Goal: Information Seeking & Learning: Learn about a topic

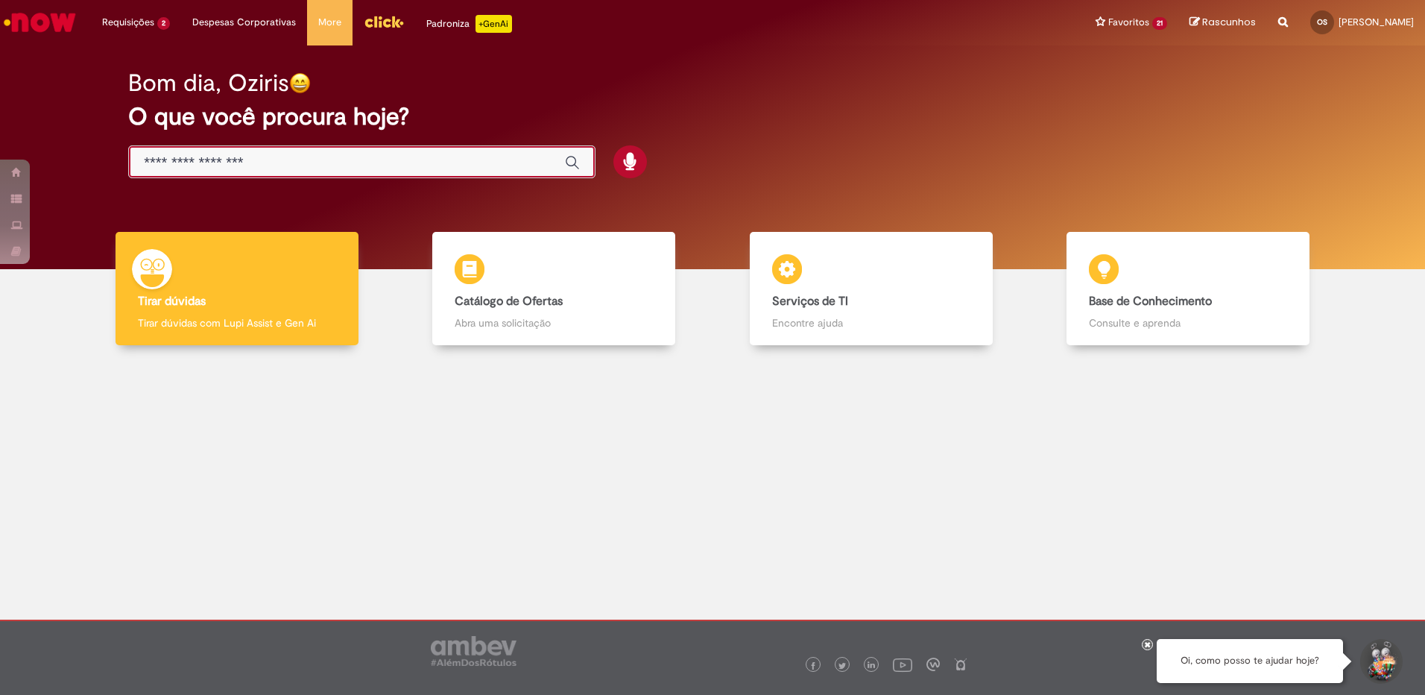
click at [253, 168] on input "Basta digitar aqui" at bounding box center [347, 162] width 406 height 17
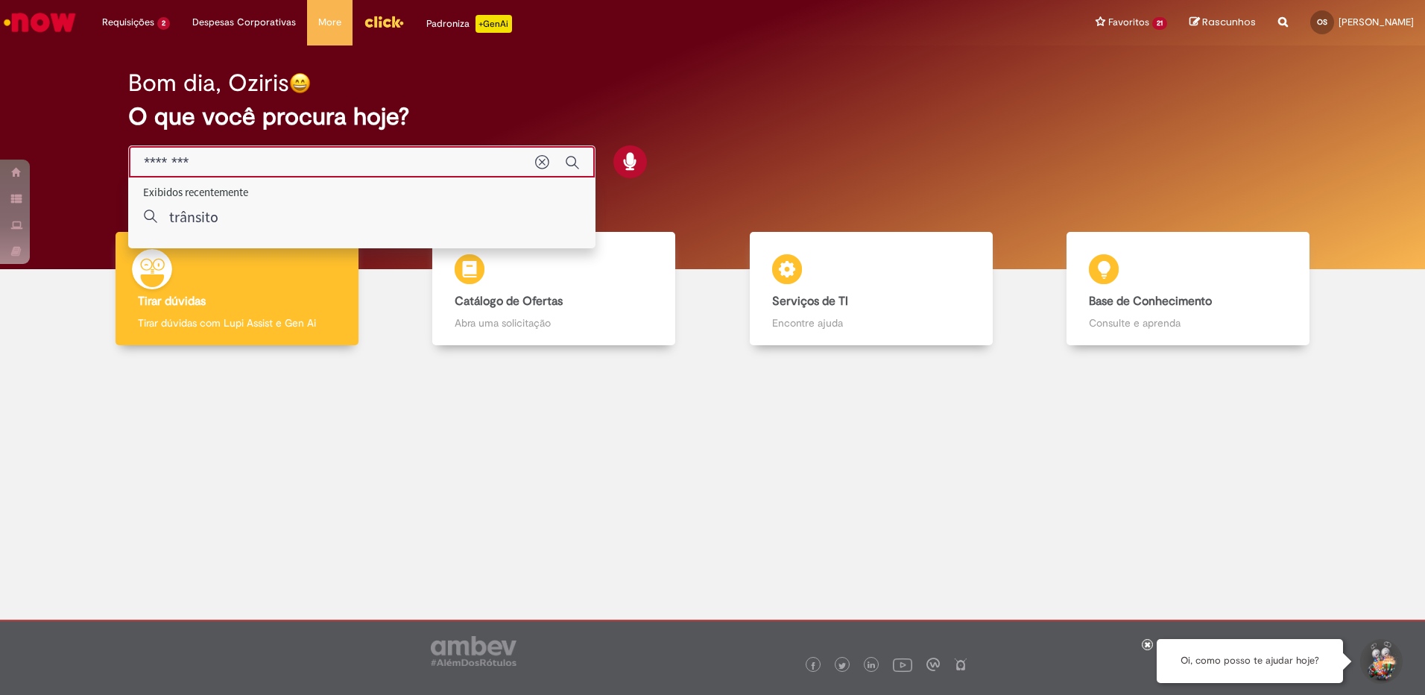
type input "*********"
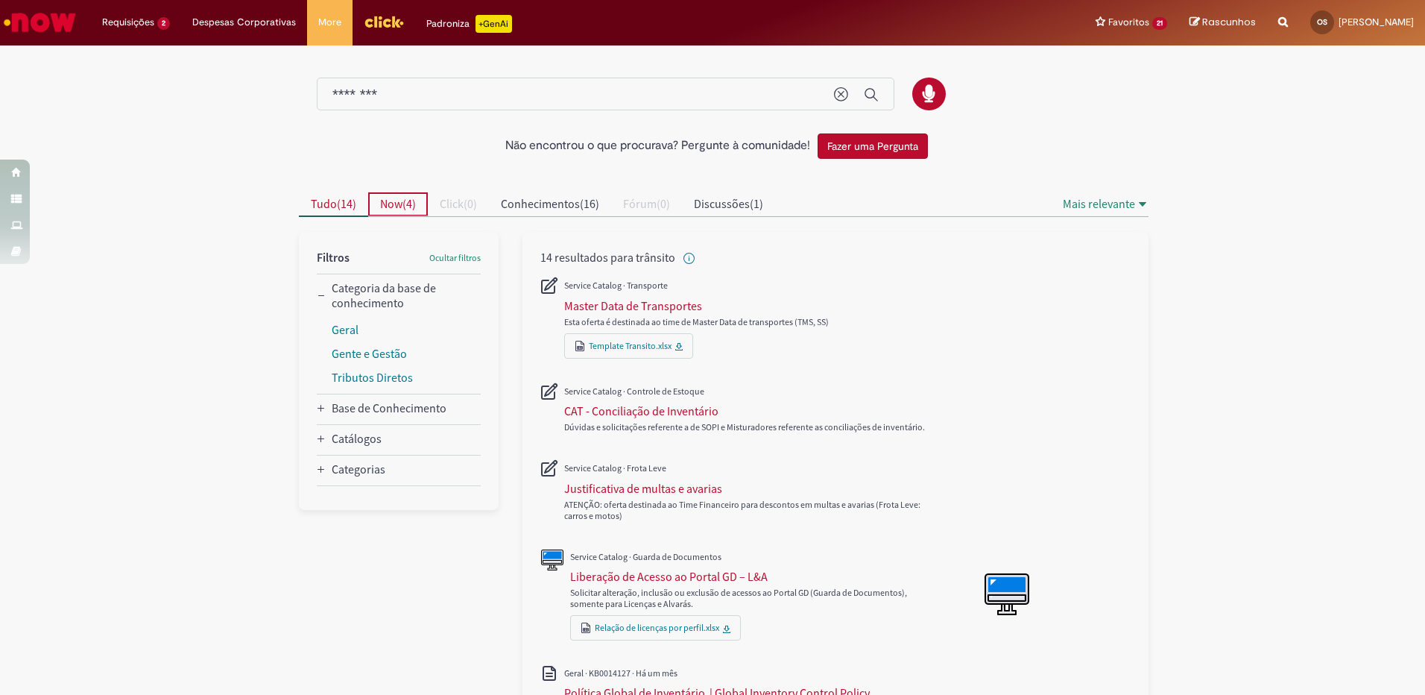
click at [391, 202] on span "Now" at bounding box center [391, 203] width 22 height 15
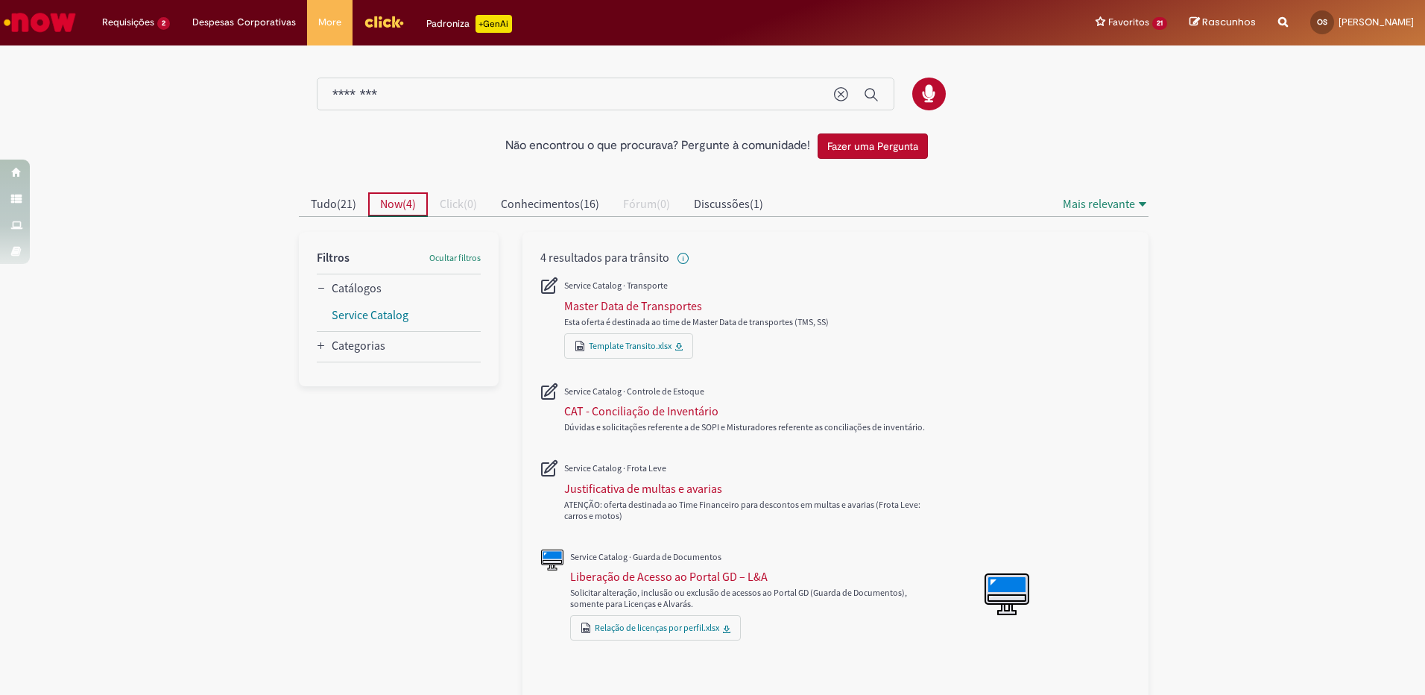
scroll to position [17, 0]
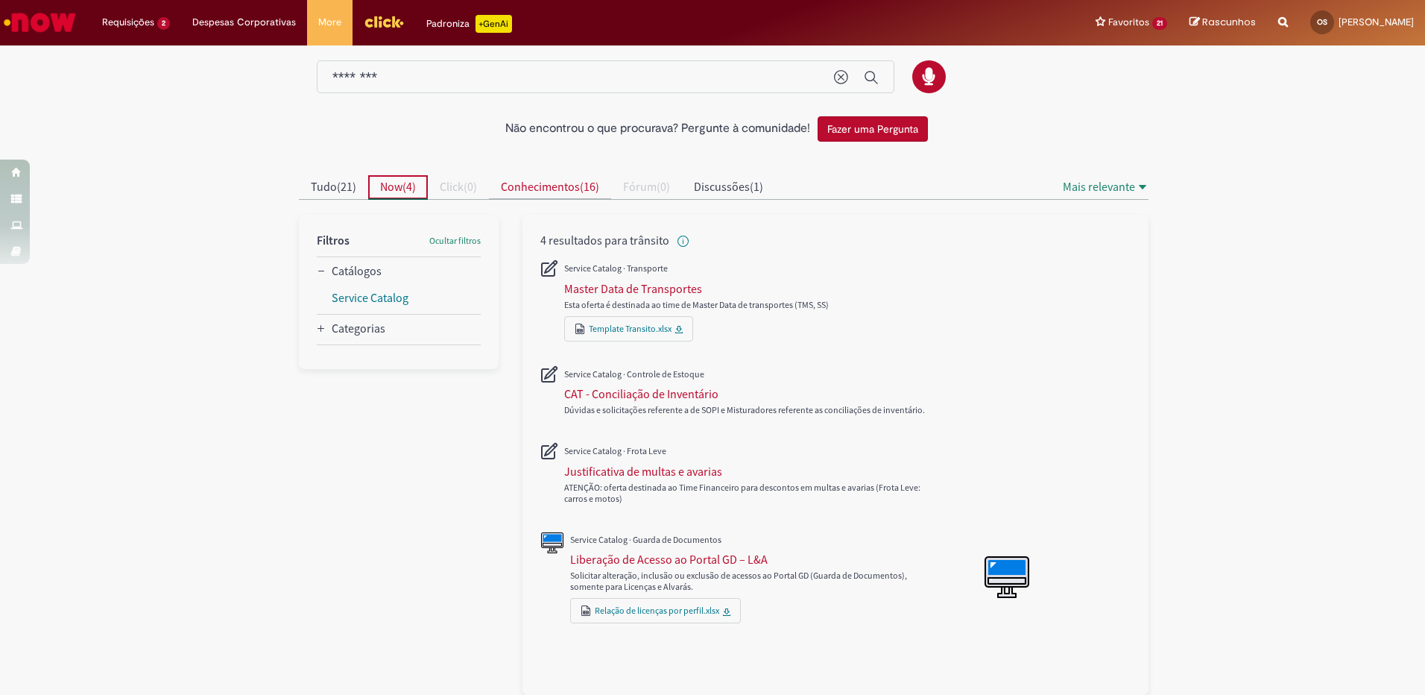
click at [579, 192] on span "Conhecimentos" at bounding box center [540, 186] width 79 height 15
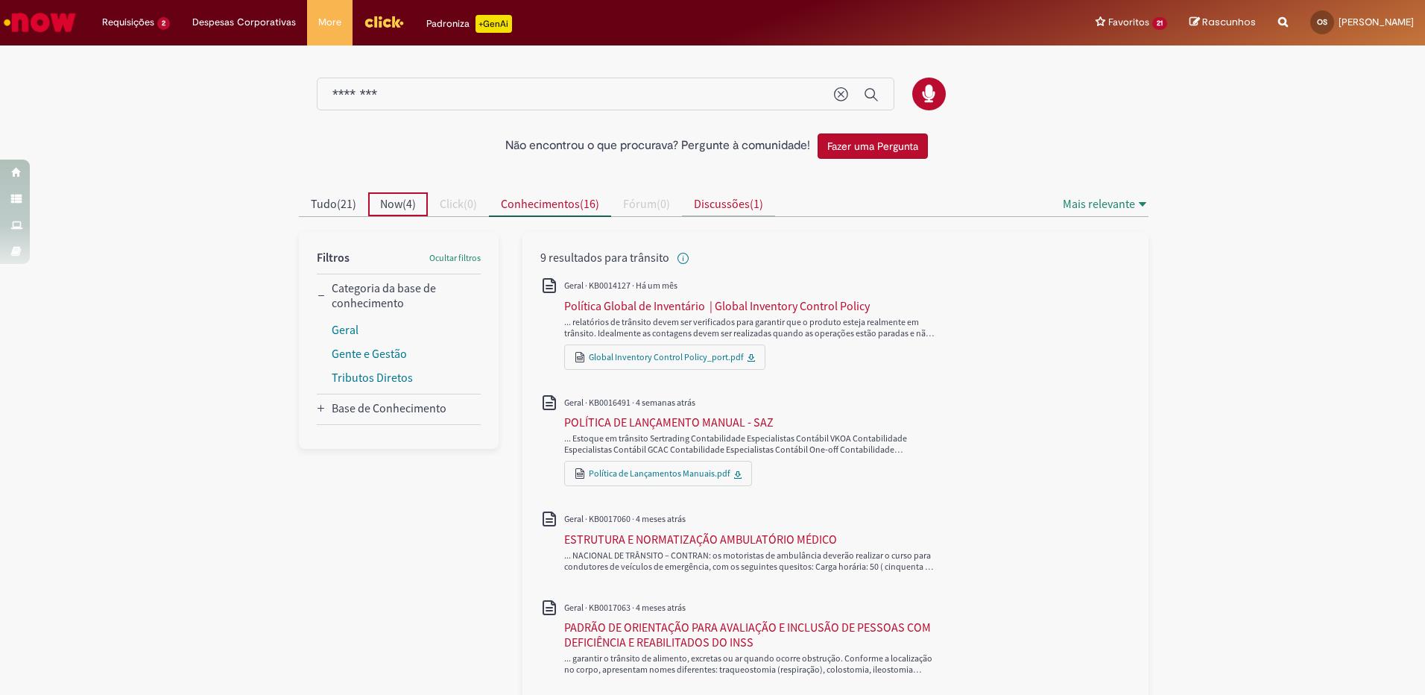
click at [740, 208] on span "Discussões" at bounding box center [722, 203] width 56 height 15
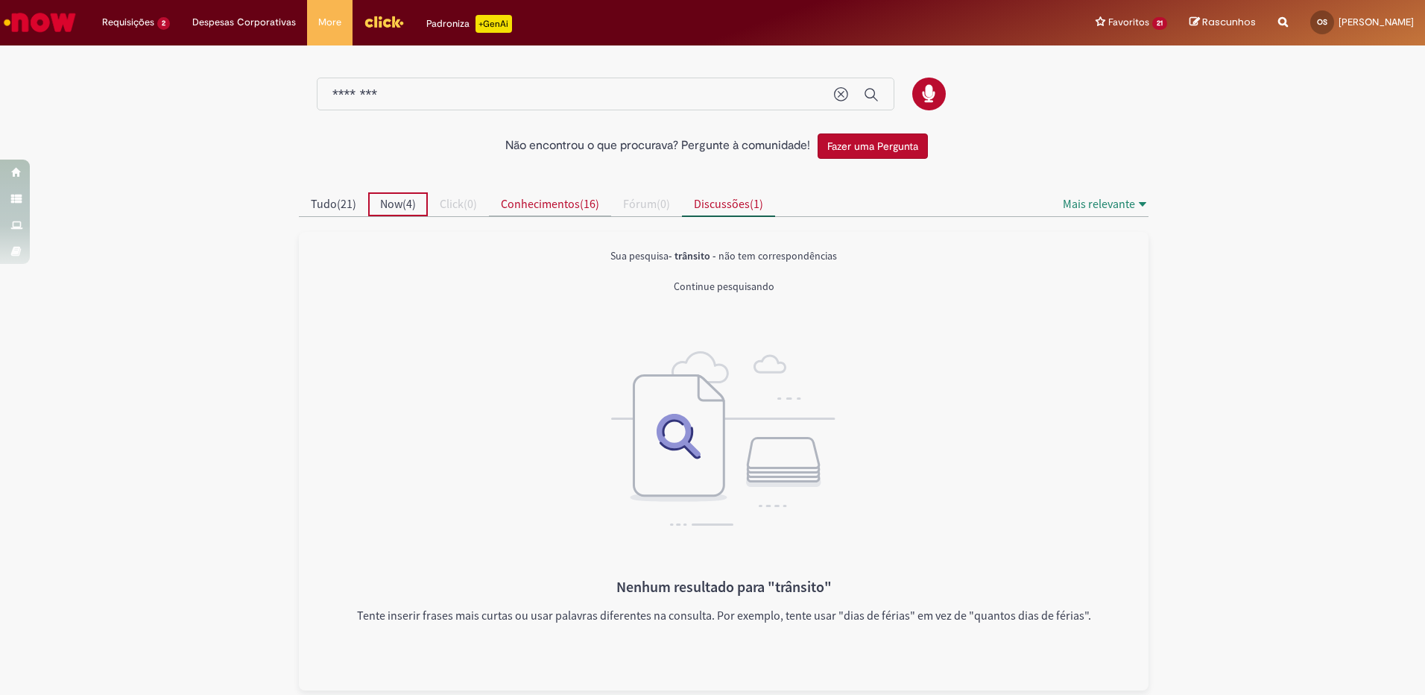
click at [585, 205] on span "Conhecimentos ( 16 )" at bounding box center [550, 203] width 98 height 15
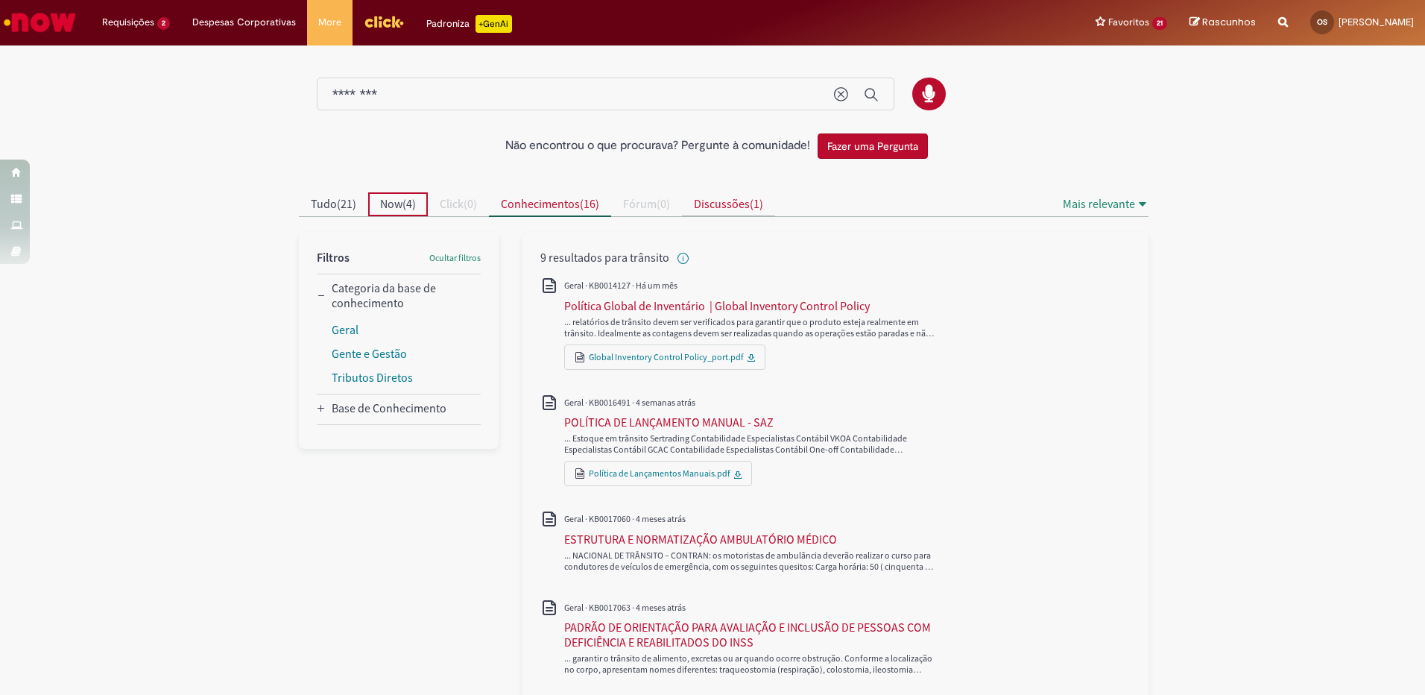
click at [744, 205] on span "Discussões" at bounding box center [722, 203] width 56 height 15
